Goal: Task Accomplishment & Management: Manage account settings

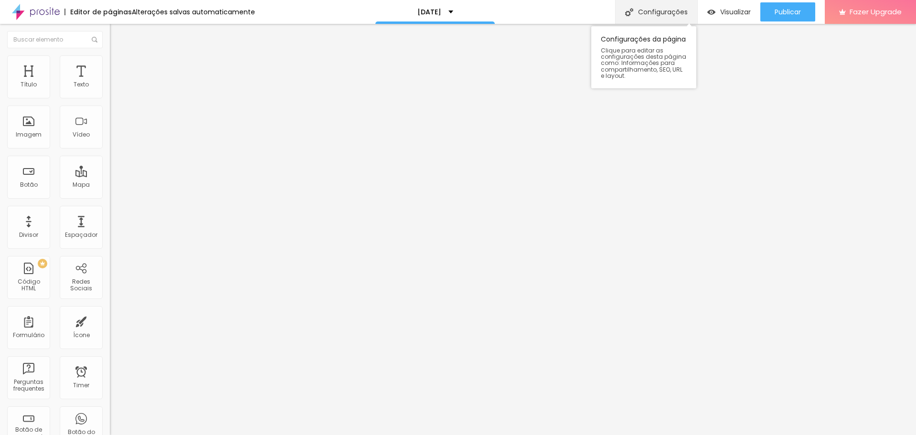
click at [669, 15] on div "Configurações" at bounding box center [656, 12] width 82 height 24
type input "/natal2025"
drag, startPoint x: 408, startPoint y: 267, endPoint x: 466, endPoint y: 271, distance: 58.4
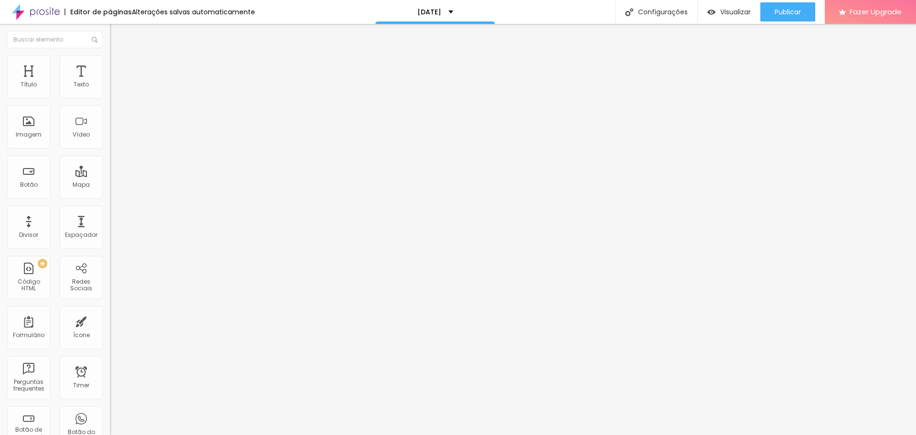
drag, startPoint x: 460, startPoint y: 268, endPoint x: 518, endPoint y: 269, distance: 57.8
type input "Studio F2 - Sessão Especial de [DATE]"
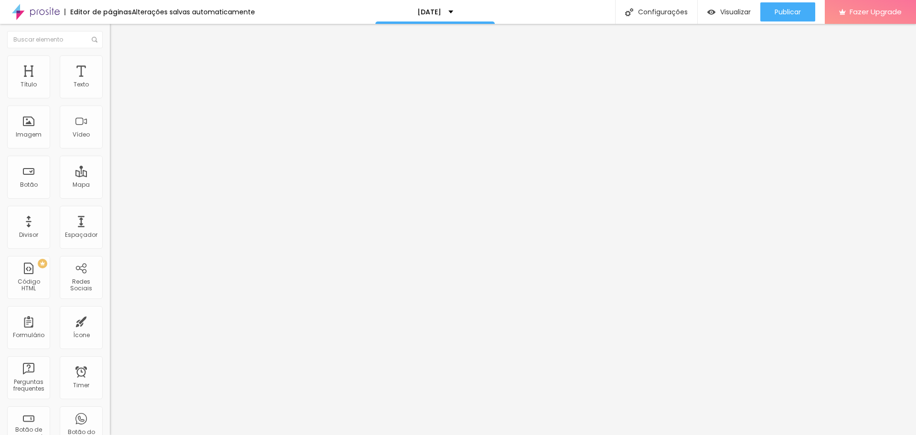
drag, startPoint x: 398, startPoint y: 315, endPoint x: 457, endPoint y: 315, distance: 58.3
drag, startPoint x: 546, startPoint y: 313, endPoint x: 448, endPoint y: 313, distance: 98.4
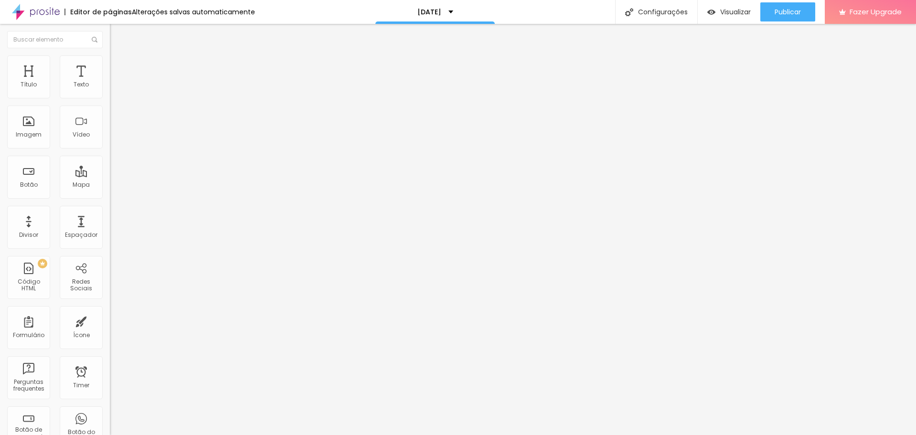
paste textarea "Neste [DATE], celebramos sua família com luz, amor e arte."
drag, startPoint x: 531, startPoint y: 316, endPoint x: 448, endPoint y: 316, distance: 83.6
type textarea "Especial de [DATE], sua família com luz, amor e arte."
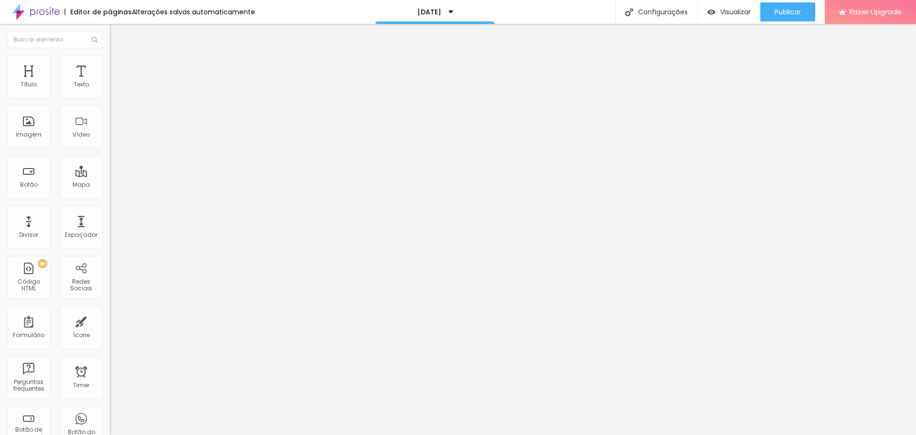
paste input "de [DATE]"
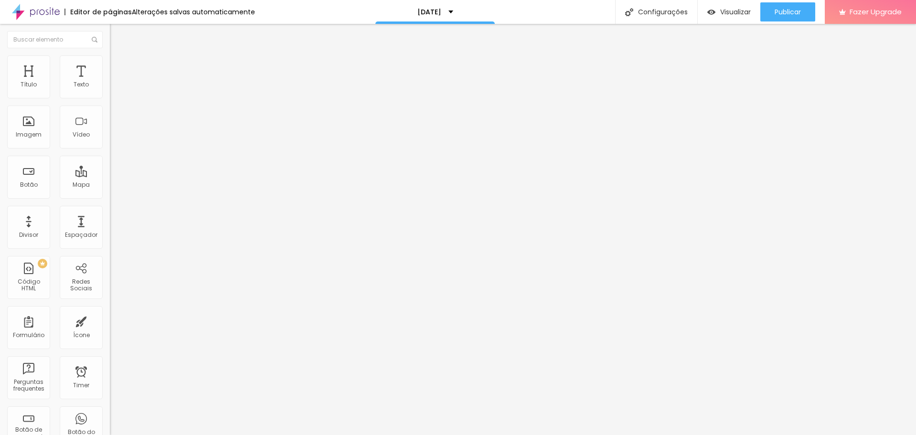
scroll to position [234, 0]
type input "Studio F2 - Sessão Especial de [DATE]"
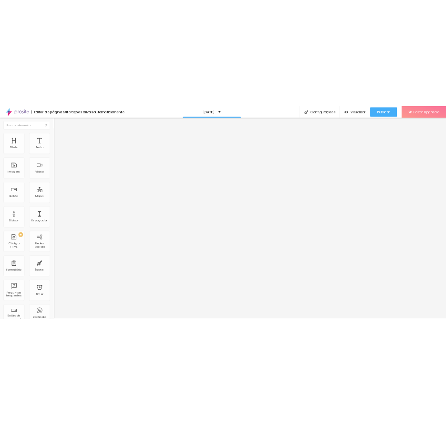
scroll to position [0, 0]
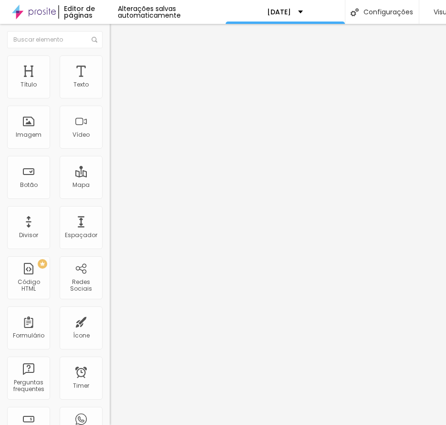
click at [117, 33] on div "Editar Título" at bounding box center [144, 35] width 54 height 8
type input "28"
type input "26"
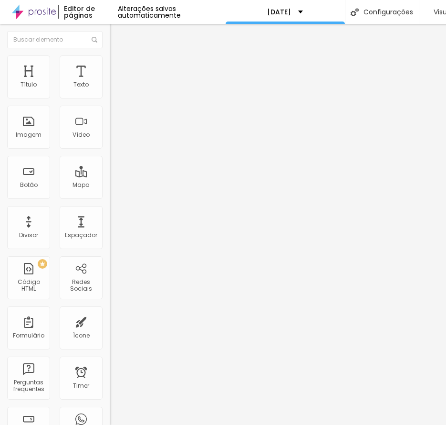
type input "24"
type input "23"
type input "22"
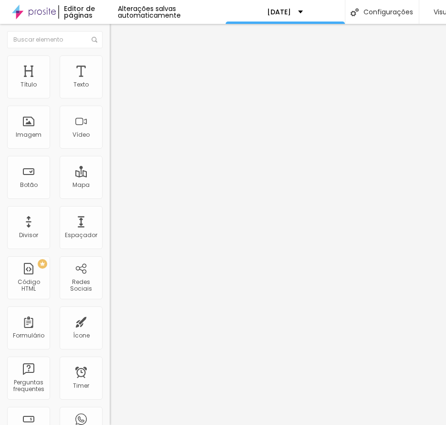
type input "22"
type input "21"
type input "20"
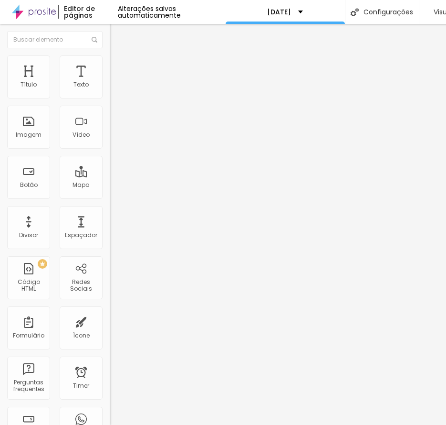
type input "19"
type input "18"
drag, startPoint x: 80, startPoint y: 95, endPoint x: 46, endPoint y: 94, distance: 33.9
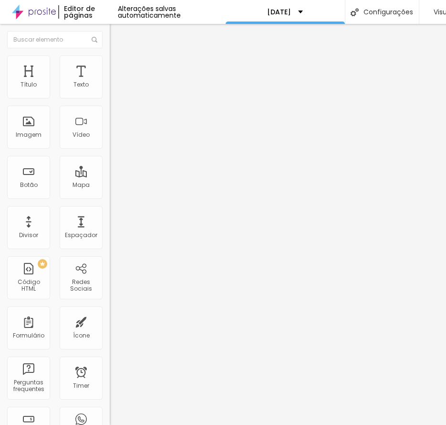
click at [110, 176] on input "range" at bounding box center [141, 180] width 62 height 8
type input "19"
type input "20"
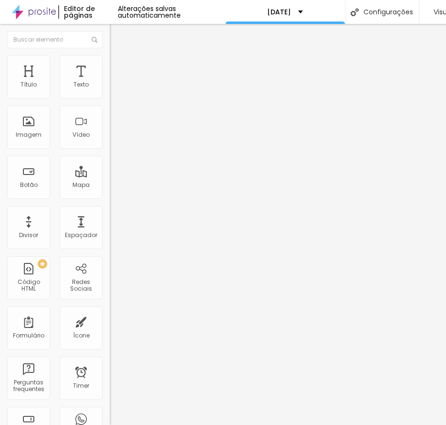
type input "21"
type input "20"
type input "19"
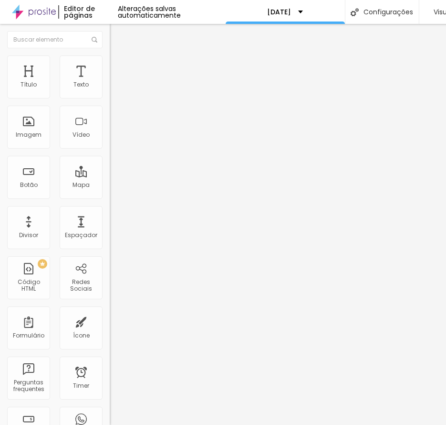
type input "19"
type input "18"
type input "17"
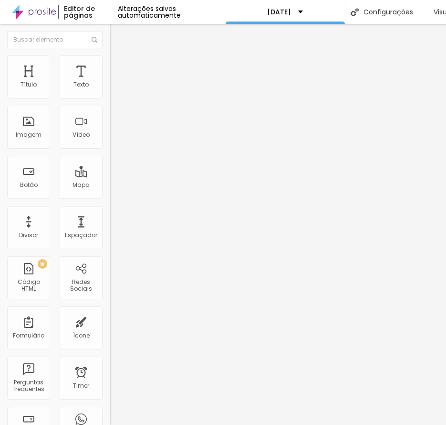
type input "16"
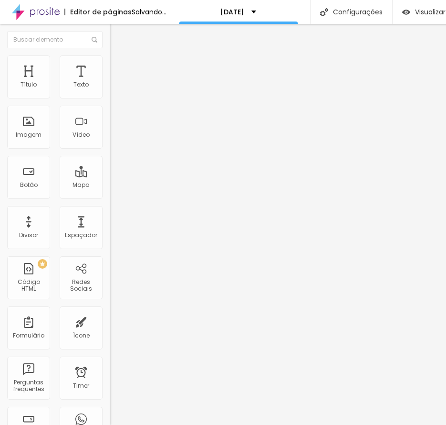
type input "17"
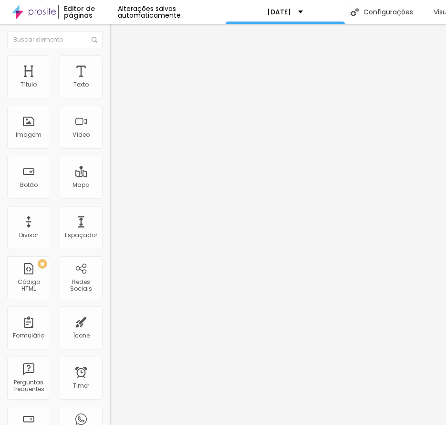
type input "17"
click at [110, 176] on input "range" at bounding box center [141, 180] width 62 height 8
type input "1"
type input "0.8"
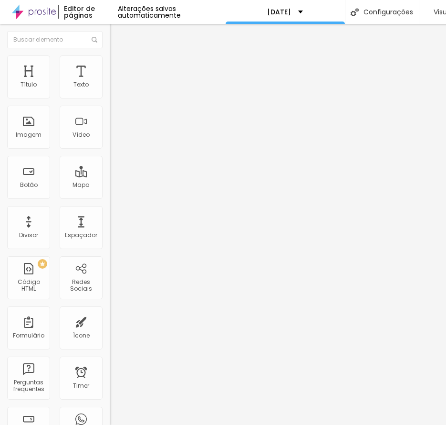
type input "0.8"
type input "0.9"
type input "1"
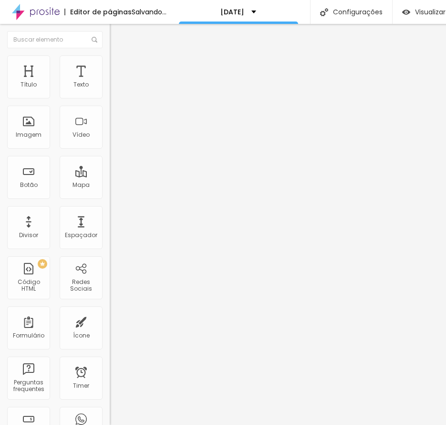
drag, startPoint x: 52, startPoint y: 132, endPoint x: 42, endPoint y: 131, distance: 9.6
type input "1"
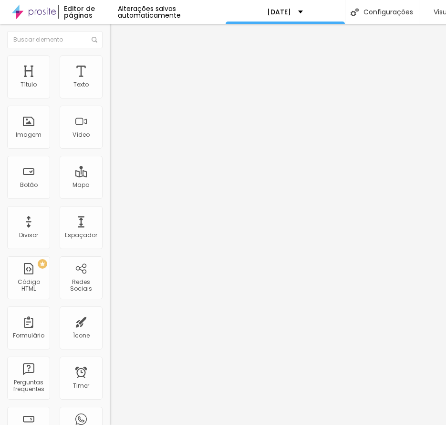
type input "16"
type input "15"
type input "14"
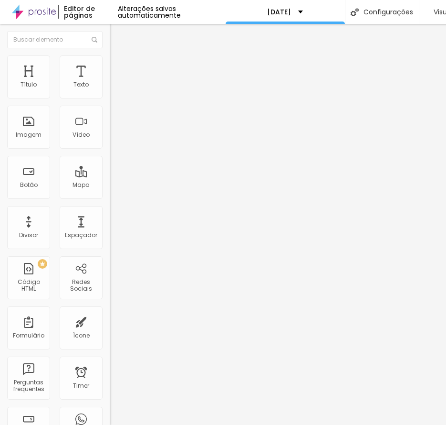
type input "14"
type input "13"
type input "14"
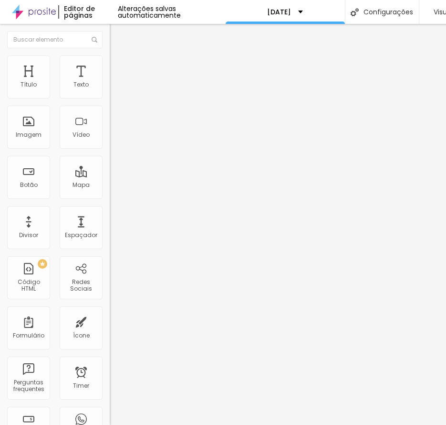
type input "15"
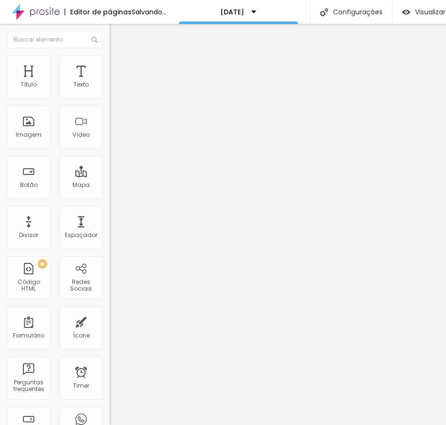
type input "15"
click at [110, 176] on input "range" at bounding box center [141, 180] width 62 height 8
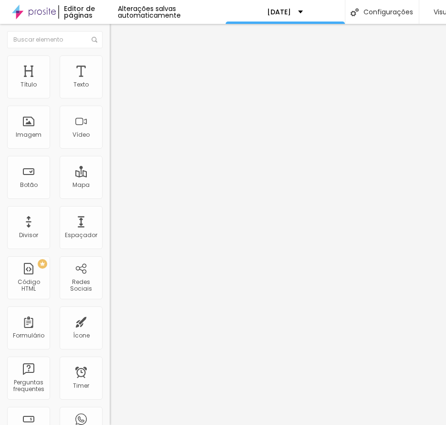
type input "1.1"
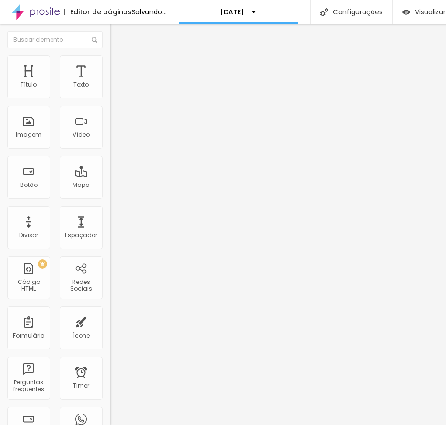
type input "1.2"
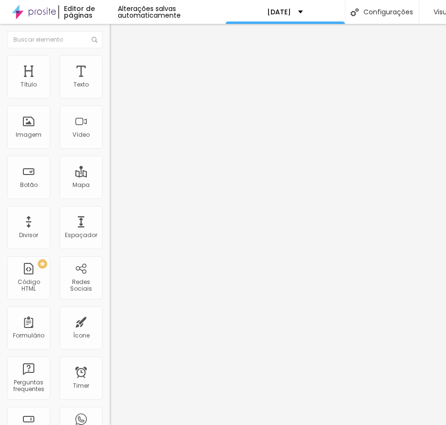
drag, startPoint x: 43, startPoint y: 131, endPoint x: 49, endPoint y: 131, distance: 6.2
type input "1.2"
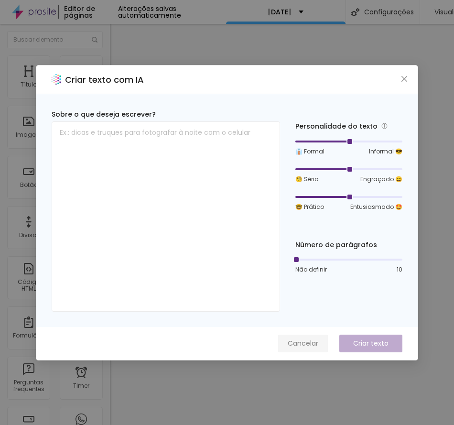
click at [306, 343] on span "Cancelar" at bounding box center [302, 343] width 31 height 10
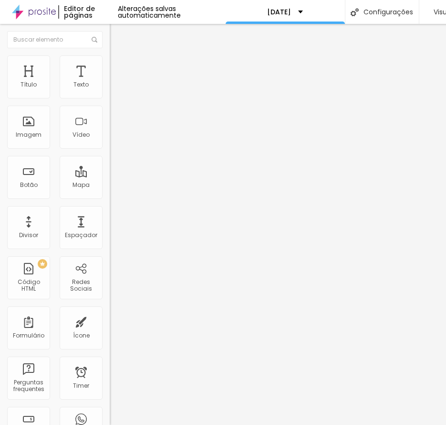
type input "15"
type input "14"
drag, startPoint x: 43, startPoint y: 94, endPoint x: 37, endPoint y: 95, distance: 6.2
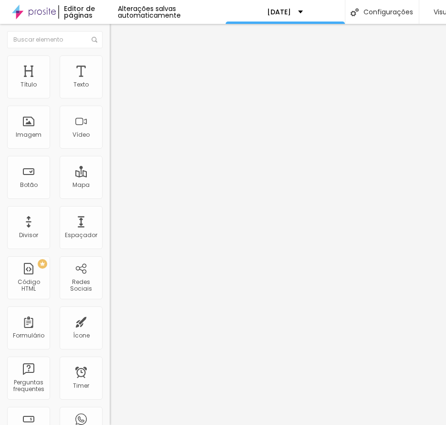
type input "14"
click at [110, 176] on input "range" at bounding box center [141, 180] width 62 height 8
type input "14"
type input "15"
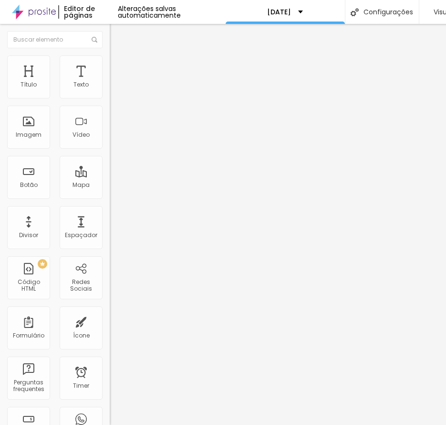
type input "16"
type input "17"
drag, startPoint x: 36, startPoint y: 95, endPoint x: 43, endPoint y: 96, distance: 7.2
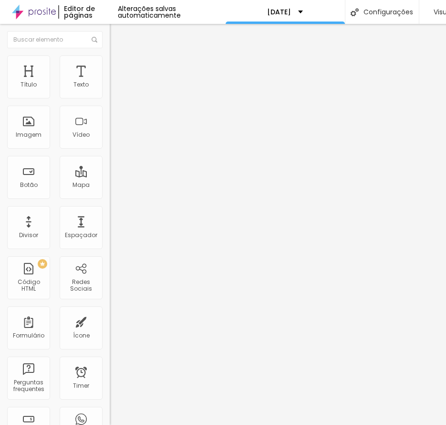
type input "17"
click at [110, 176] on input "range" at bounding box center [141, 180] width 62 height 8
type input "16"
type input "15"
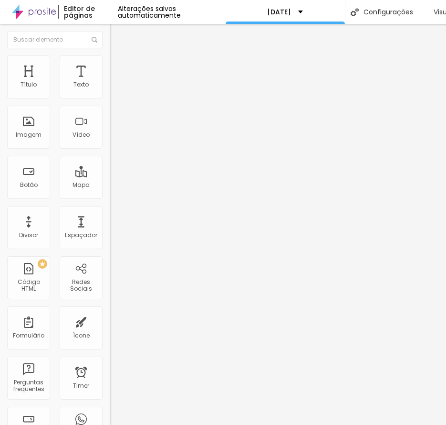
type input "15"
click at [110, 176] on input "range" at bounding box center [141, 180] width 62 height 8
click at [110, 303] on input "Quero meu ensaio especial" at bounding box center [167, 308] width 115 height 10
paste input "👉 Quero meu ensaio completo"
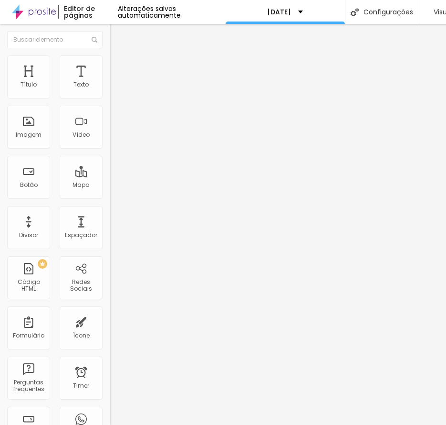
click at [110, 303] on input "👉 Quero meu ensaio completo" at bounding box center [167, 308] width 115 height 10
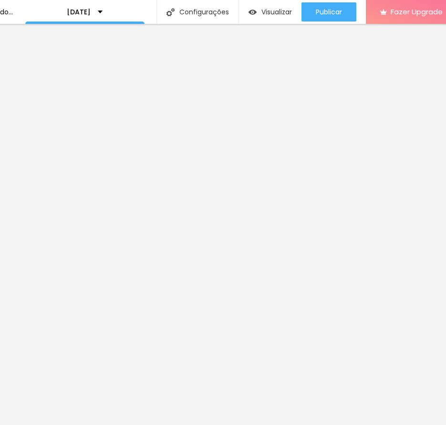
scroll to position [0, 165]
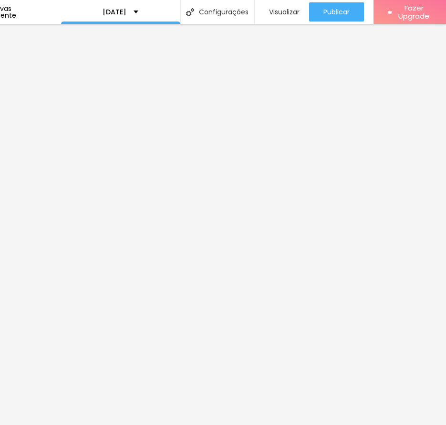
type input "Quero meu ensaio completo"
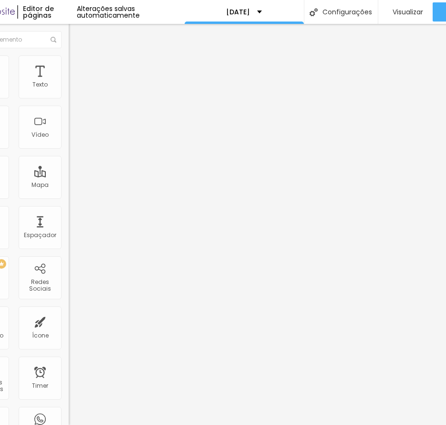
scroll to position [0, 0]
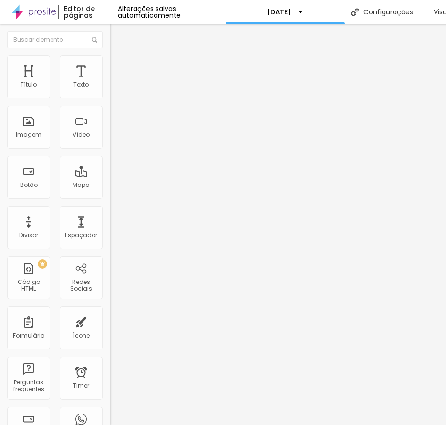
click at [110, 303] on input "Quero meu ensaio especial" at bounding box center [167, 308] width 115 height 10
paste input "inhas lembranças"
type input "Quero minhas lembranças"
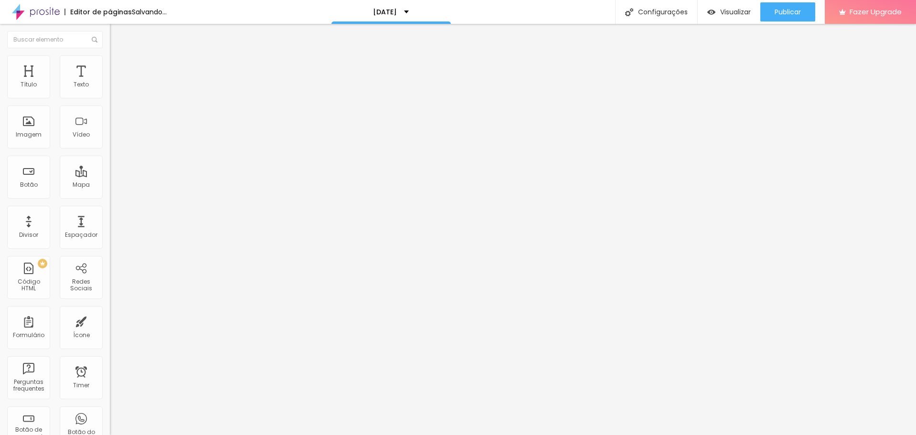
click at [110, 303] on input "Quero meu ensaio especial" at bounding box center [167, 308] width 115 height 10
paste input "o pacote favorito"
type input "Quero o pacote favorito"
click at [110, 330] on textarea "Olá, estava no site de [DATE] e gostaria de agendar a SESSÃO 01." at bounding box center [164, 338] width 108 height 16
type textarea "Olá, estava no site de [DATE] e gostaria de agendar a SESSÃO 04."
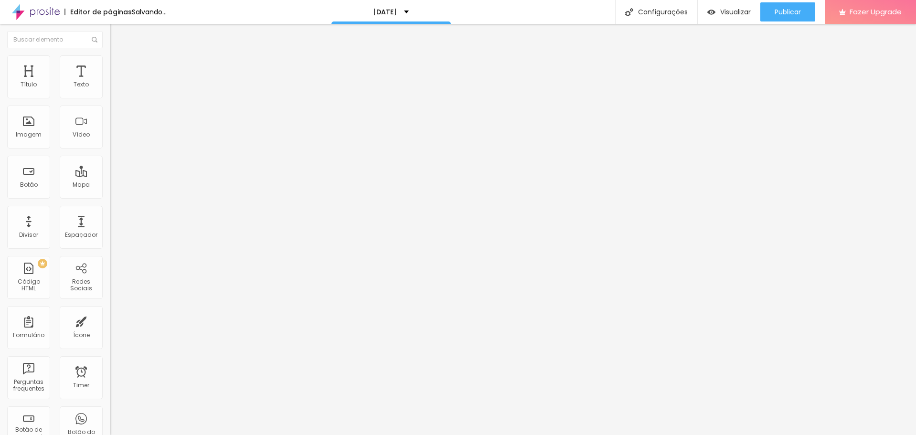
click at [110, 303] on input "Quero o pacote favorito" at bounding box center [167, 308] width 115 height 10
paste input "meu álbum de [DATE]"
type input "Quero meu álbum de [DATE]"
click at [110, 330] on textarea "Olá, estava no site de [DATE] e gostaria de agendar a SESSÃO 04." at bounding box center [164, 338] width 108 height 16
type textarea "Olá, estava no site de [DATE] e gostaria de agendar a SESSÃO 05."
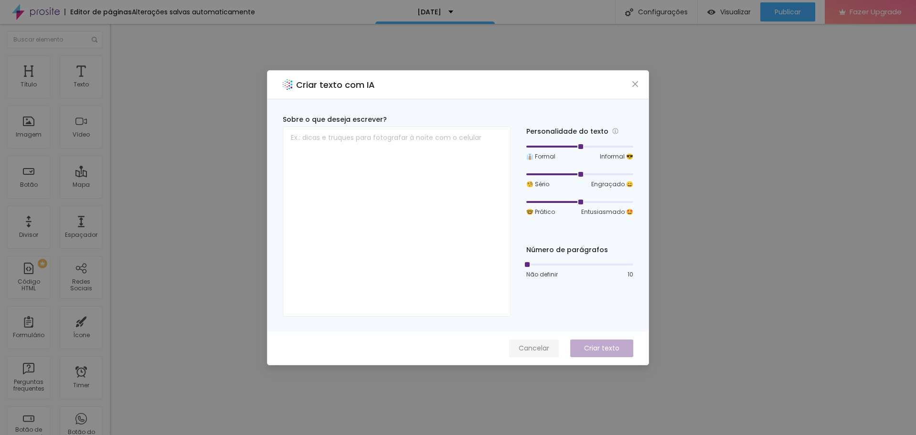
click at [534, 352] on span "Cancelar" at bounding box center [534, 348] width 31 height 10
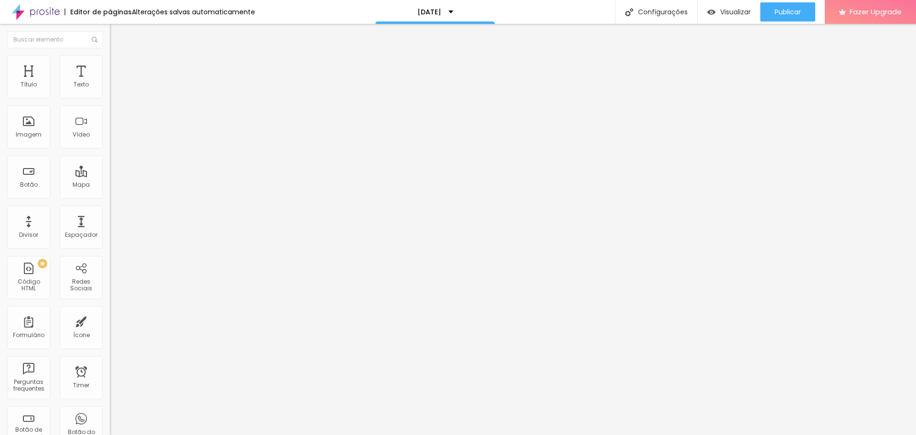
click at [110, 303] on input "Quero meu álbum de [DATE]" at bounding box center [167, 308] width 115 height 10
paste input "[DATE] completo"
type input "Quero meu [DATE] completo"
click at [110, 330] on textarea "Olá, estava no site de [DATE] e gostaria de agendar a SESSÃO 05." at bounding box center [164, 338] width 108 height 16
type textarea "Olá, estava no site de [DATE] e gostaria de agendar a SESSÃO 06."
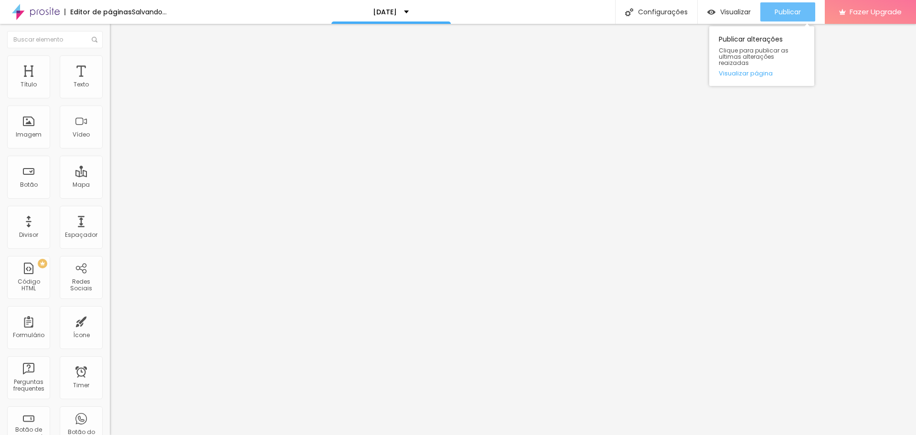
click at [795, 11] on span "Publicar" at bounding box center [788, 12] width 26 height 8
